Goal: Task Accomplishment & Management: Manage account settings

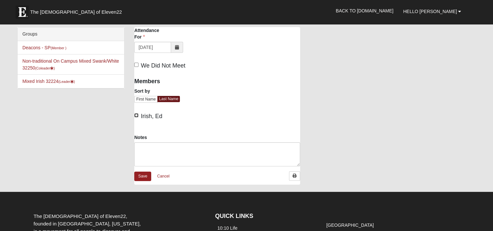
click at [136, 113] on input "Irish, Ed" at bounding box center [136, 115] width 4 height 4
checkbox input "true"
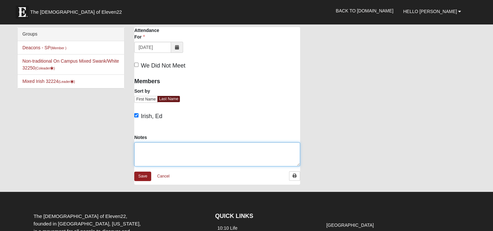
click at [161, 148] on textarea "Notes" at bounding box center [217, 154] width 166 height 24
paste textarea "Volunteers - 1 Residents - 5 (June, [PERSON_NAME], [PERSON_NAME], [PERSON_NAME]…"
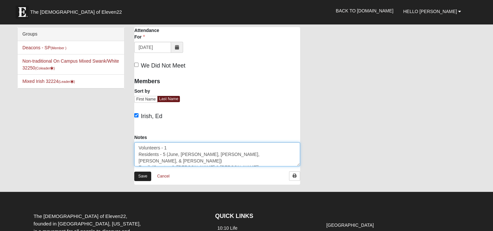
type textarea "Volunteers - 1 Residents - 5 (June, [PERSON_NAME], [PERSON_NAME], [PERSON_NAME]…"
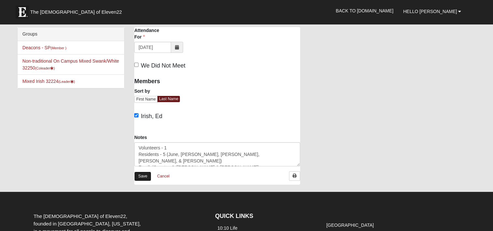
click at [141, 176] on link "Save" at bounding box center [142, 176] width 17 height 9
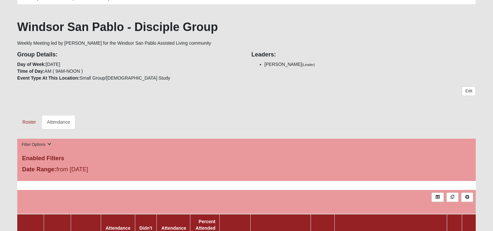
scroll to position [98, 0]
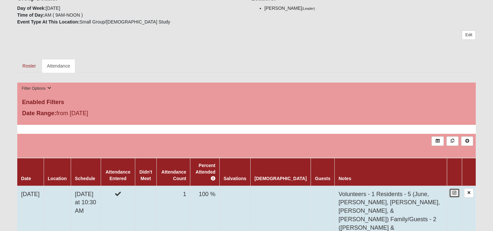
click at [454, 191] on icon at bounding box center [455, 193] width 4 height 4
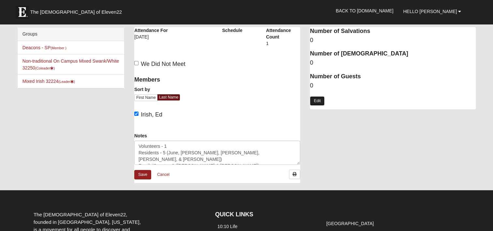
click at [317, 100] on link "Edit" at bounding box center [317, 100] width 15 height 9
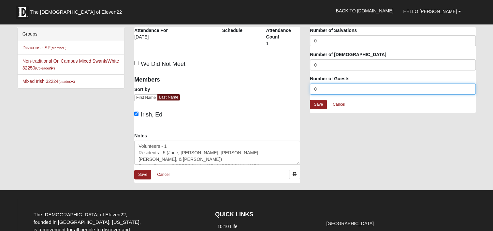
drag, startPoint x: 314, startPoint y: 89, endPoint x: 302, endPoint y: 88, distance: 12.7
click at [302, 88] on div "Windsor San Pablo - Disciple Group Attendance Attendance For 8/18/2025 Schedule…" at bounding box center [305, 108] width 352 height 162
type input "7"
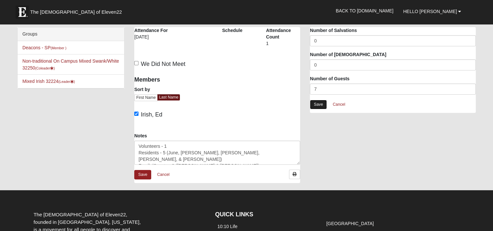
click at [316, 104] on link "Save" at bounding box center [318, 104] width 17 height 9
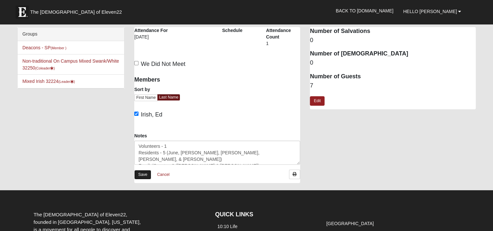
click at [146, 172] on link "Save" at bounding box center [142, 174] width 17 height 9
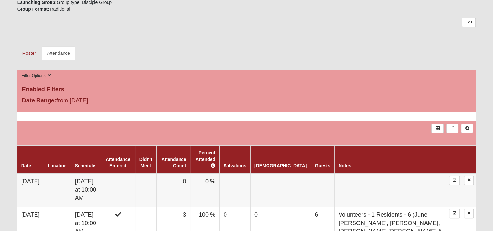
scroll to position [293, 0]
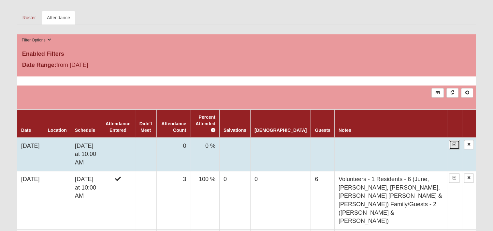
click at [454, 142] on icon at bounding box center [455, 144] width 4 height 4
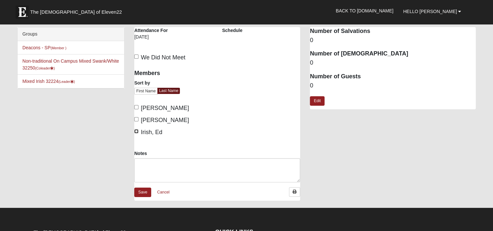
click at [137, 130] on input "Irish, Ed" at bounding box center [136, 131] width 4 height 4
checkbox input "true"
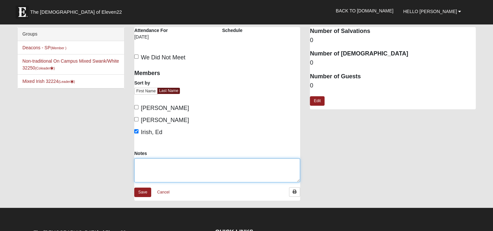
click at [148, 168] on textarea "Notes" at bounding box center [217, 170] width 166 height 24
paste textarea "Volunteers - 1 Residents - 5 (June, [PERSON_NAME], [PERSON_NAME], [PERSON_NAME]…"
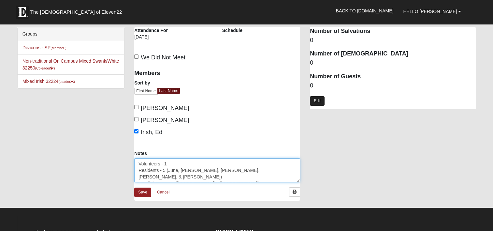
type textarea "Volunteers - 1 Residents - 5 (June, [PERSON_NAME], [PERSON_NAME], [PERSON_NAME]…"
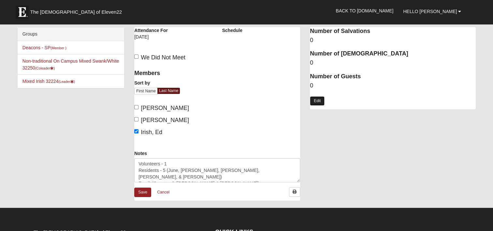
click at [317, 100] on link "Edit" at bounding box center [317, 100] width 15 height 9
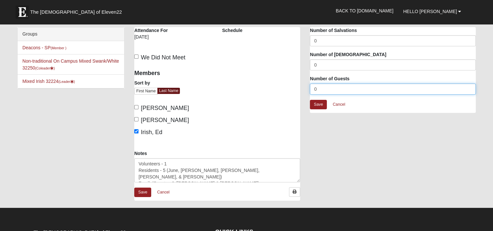
drag, startPoint x: 323, startPoint y: 87, endPoint x: 296, endPoint y: 86, distance: 26.8
click at [296, 86] on div "Mixed Irish 32224 Attendance Attendance For 8/18/2025 Schedule We Did Not Meet" at bounding box center [305, 117] width 352 height 180
type input "7"
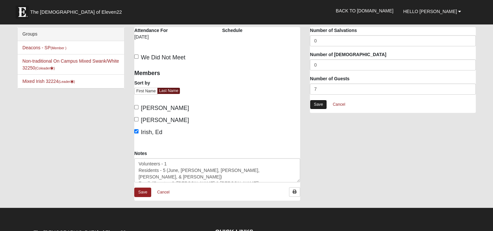
click at [318, 102] on link "Save" at bounding box center [318, 104] width 17 height 9
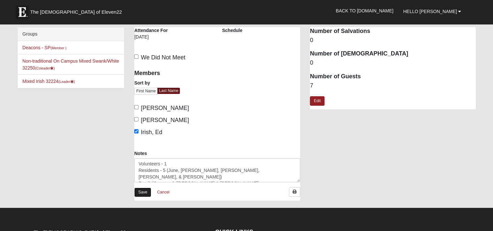
click at [138, 189] on link "Save" at bounding box center [142, 191] width 17 height 9
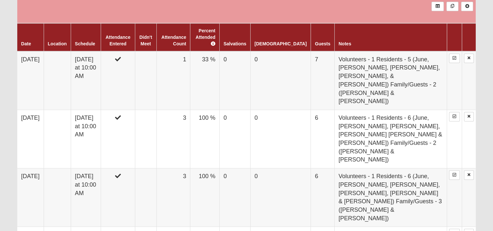
scroll to position [391, 0]
